Goal: Transaction & Acquisition: Purchase product/service

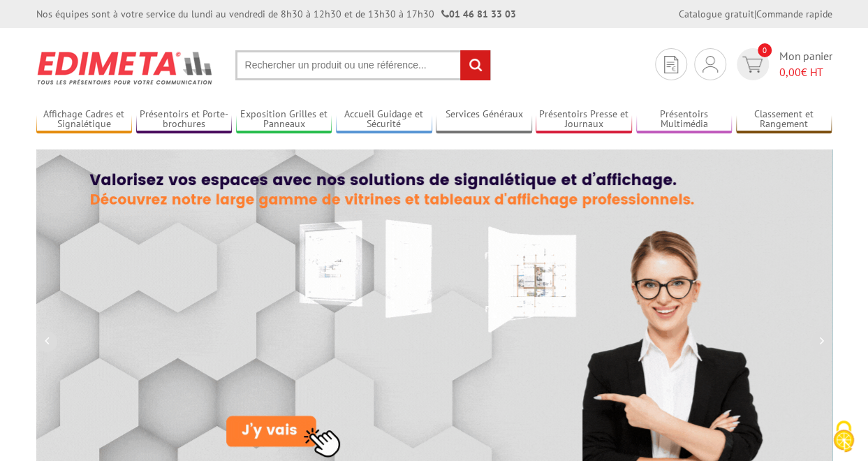
click at [280, 62] on input "text" at bounding box center [363, 65] width 256 height 30
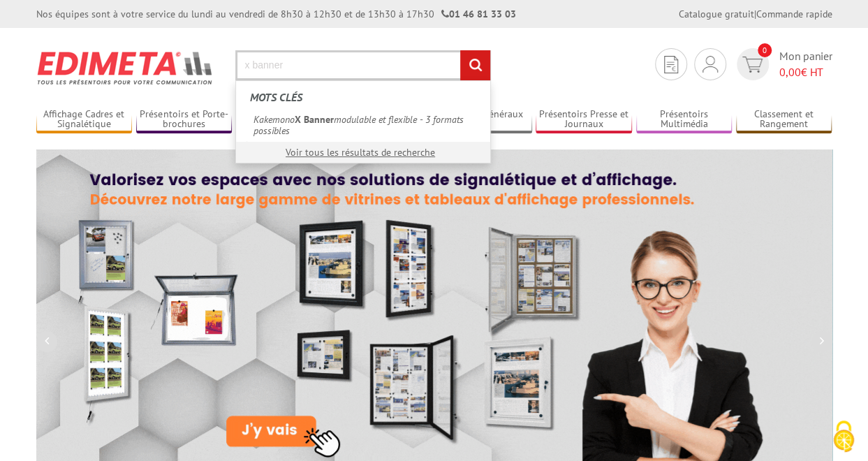
type input "x banner"
click at [460, 50] on input "rechercher" at bounding box center [475, 65] width 30 height 30
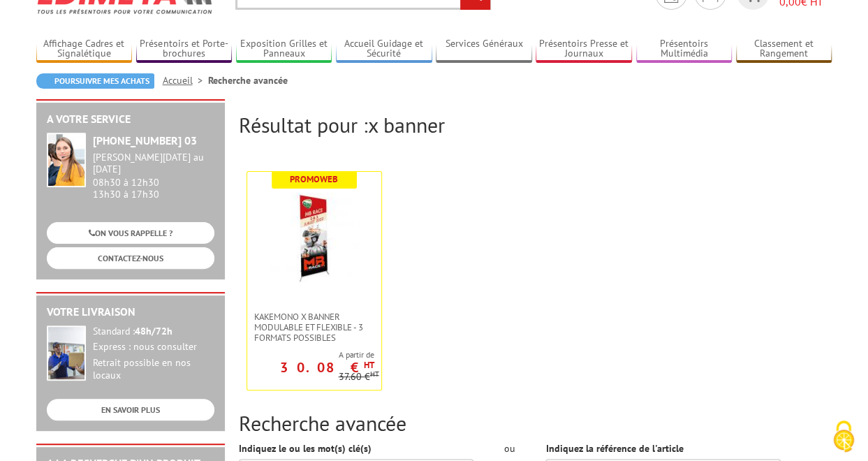
scroll to position [140, 0]
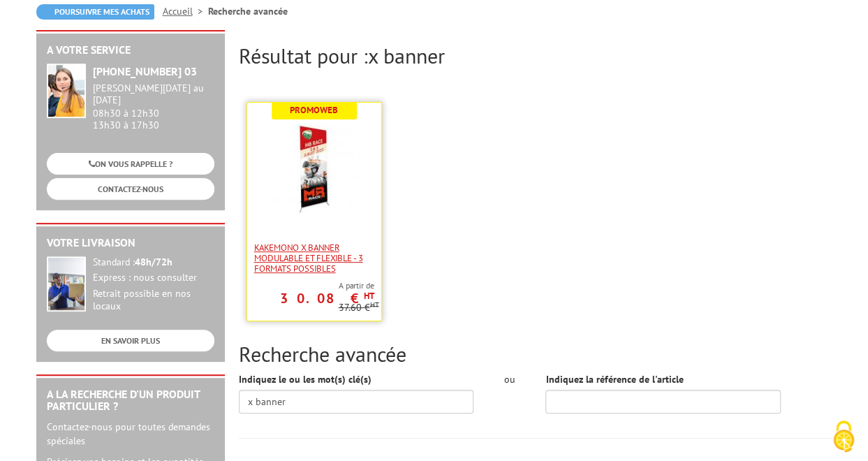
click at [300, 249] on span "Kakemono X Banner modulable et flexible - 3 formats possibles" at bounding box center [314, 257] width 120 height 31
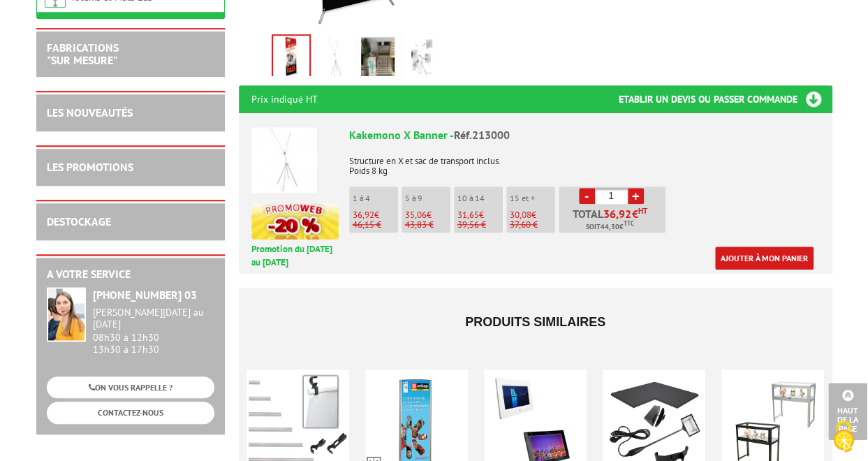
scroll to position [419, 0]
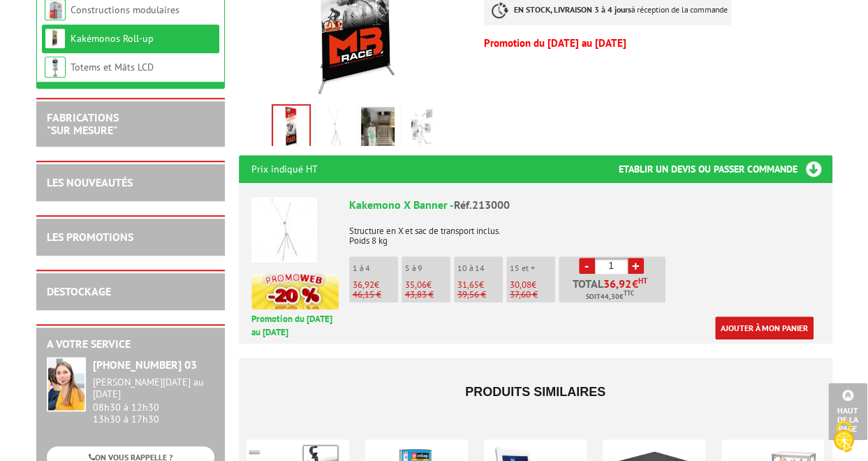
click at [331, 112] on img at bounding box center [335, 128] width 34 height 43
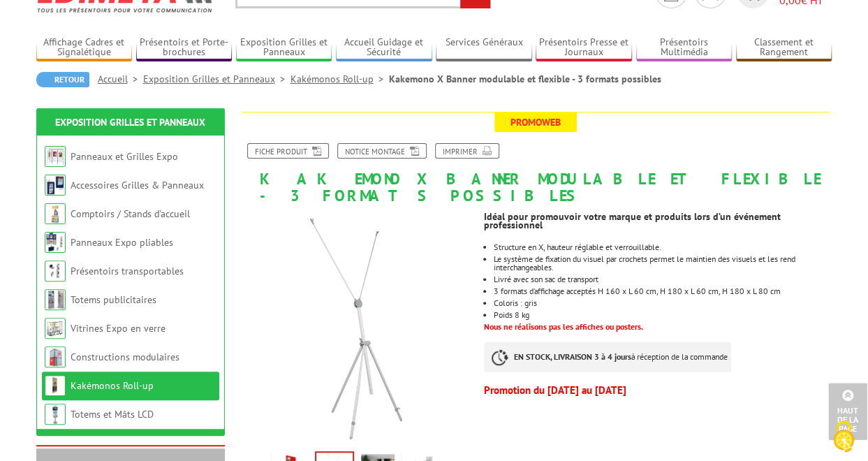
scroll to position [0, 0]
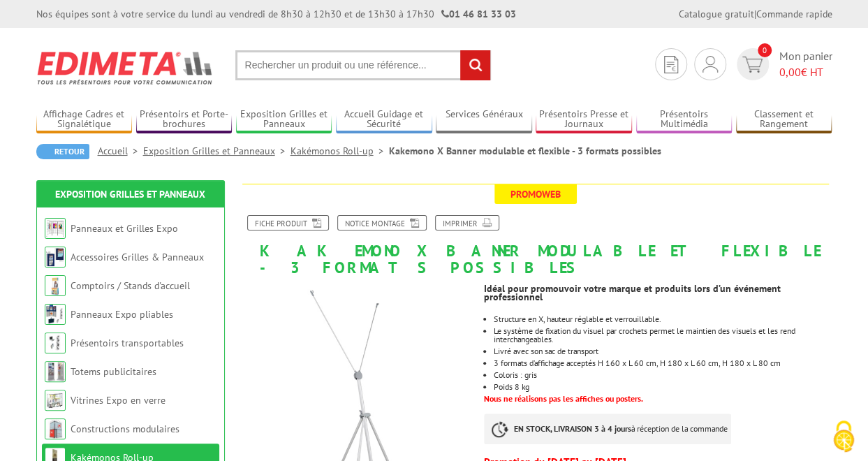
click at [321, 151] on link "Kakémonos Roll-up" at bounding box center [340, 151] width 98 height 13
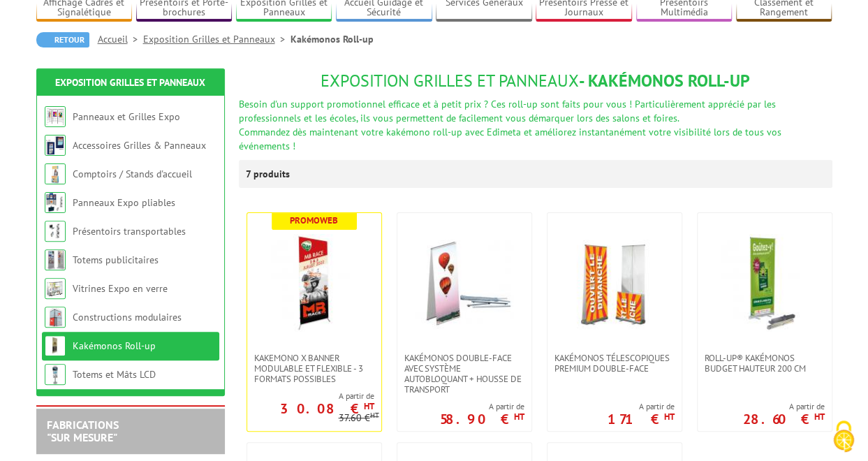
scroll to position [210, 0]
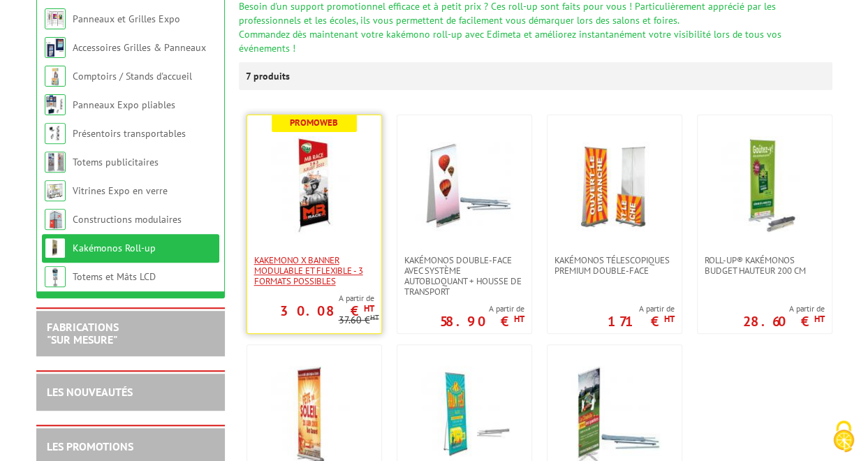
click at [307, 265] on span "Kakemono X Banner modulable et flexible - 3 formats possibles" at bounding box center [314, 270] width 120 height 31
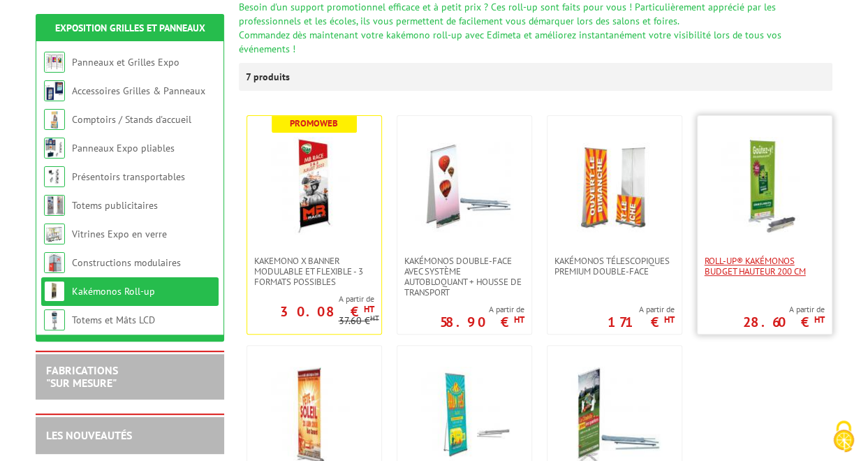
click at [759, 256] on span "Roll-Up® Kakémonos Budget Hauteur 200 cm" at bounding box center [765, 266] width 120 height 21
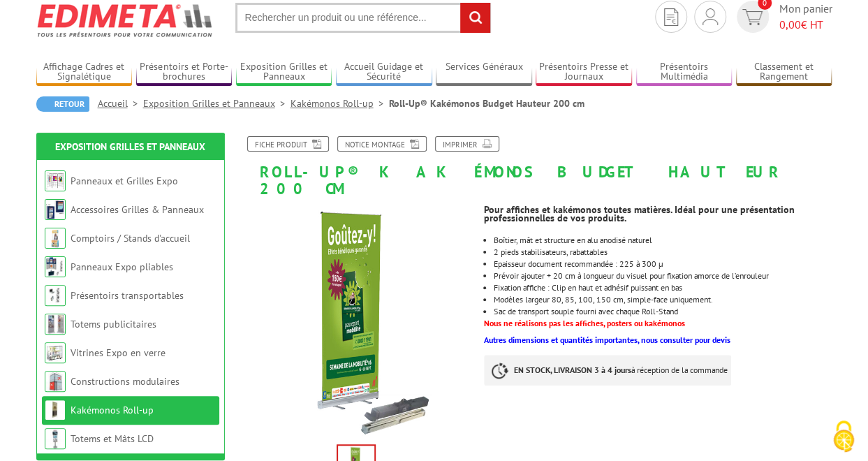
scroll to position [70, 0]
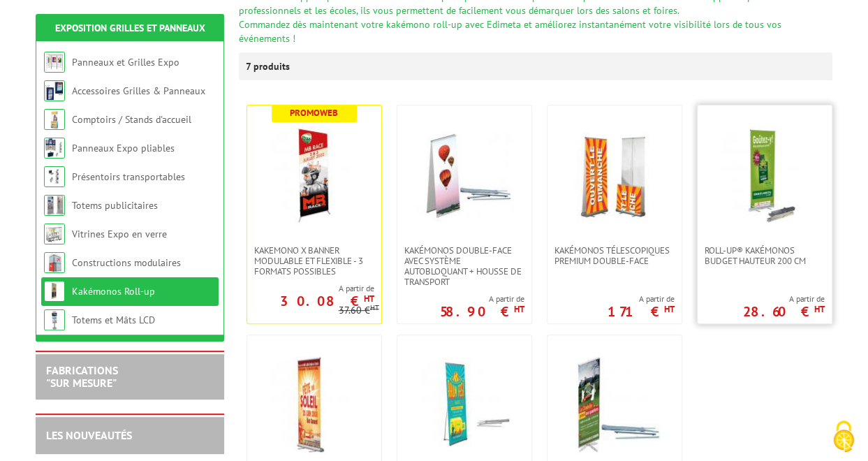
scroll to position [349, 0]
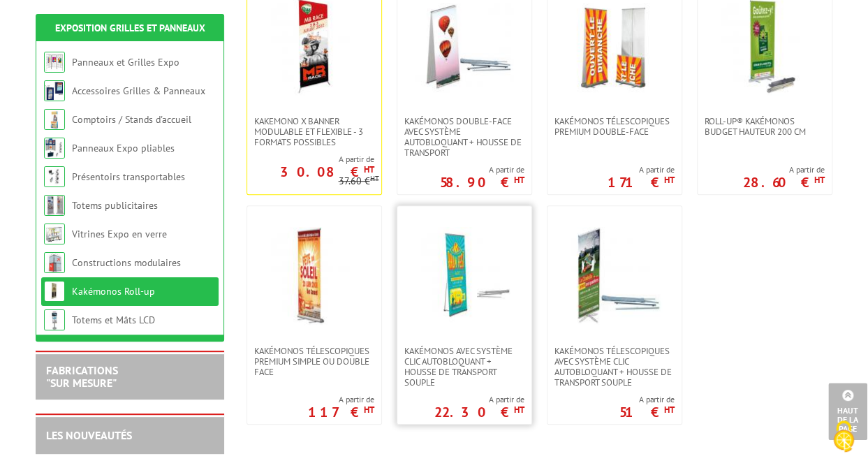
click at [463, 273] on img at bounding box center [465, 276] width 98 height 98
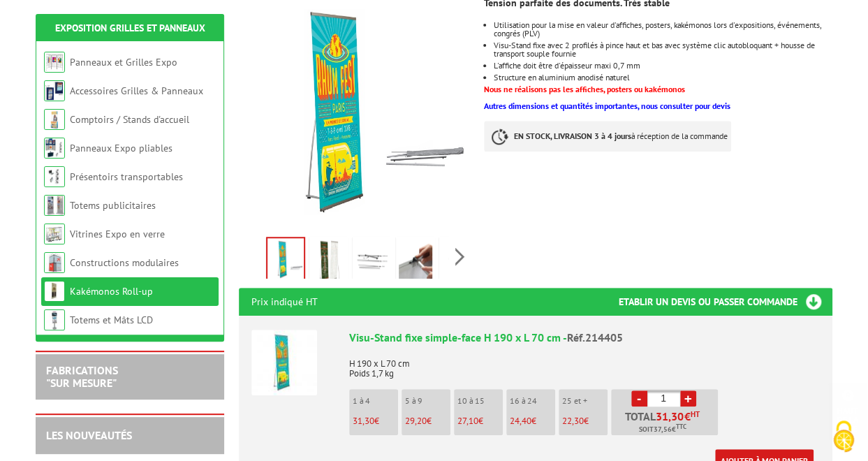
scroll to position [349, 0]
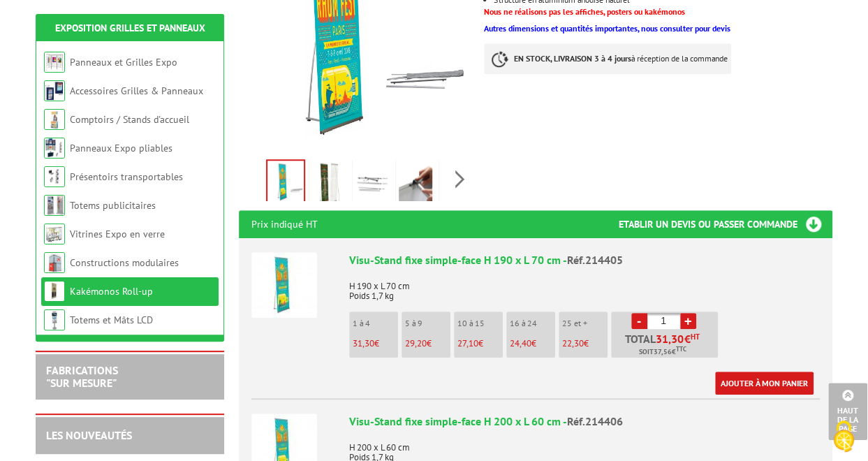
drag, startPoint x: 679, startPoint y: 286, endPoint x: 687, endPoint y: 286, distance: 8.4
click at [687, 312] on li "- 1 + Total 31,30 € HT Soit 37,56 € TTC" at bounding box center [664, 335] width 107 height 46
type input "50"
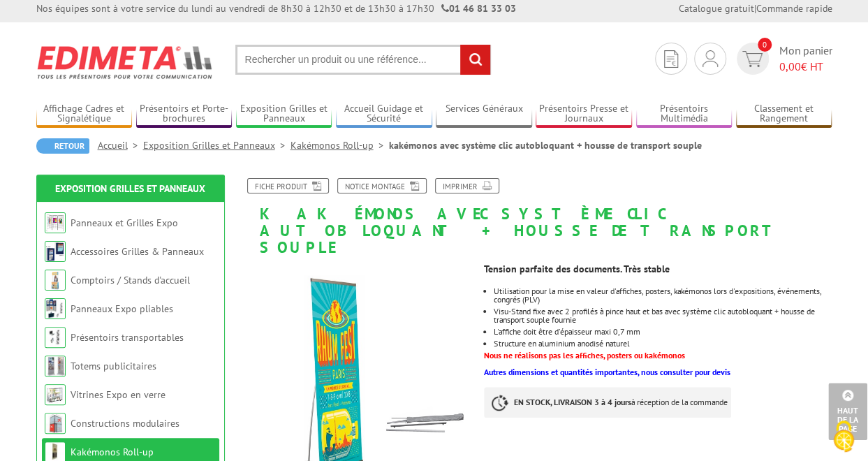
scroll to position [0, 0]
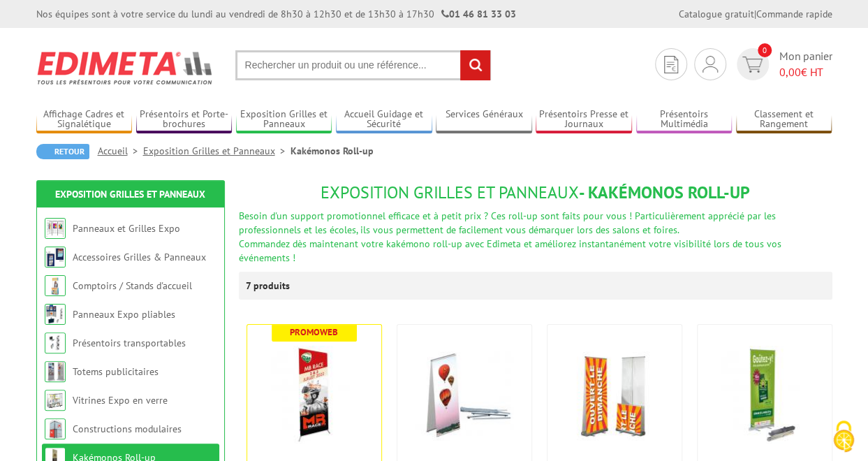
click at [291, 66] on input "text" at bounding box center [363, 65] width 256 height 30
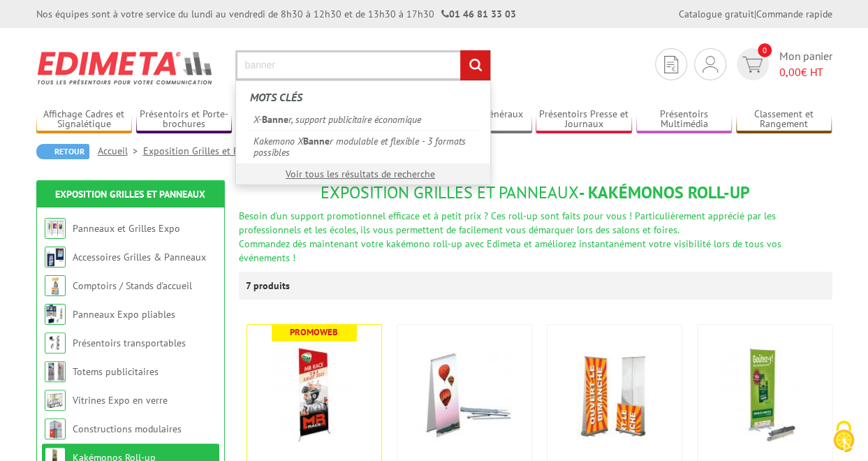
type input "banner"
click at [460, 50] on input "rechercher" at bounding box center [475, 65] width 30 height 30
